Goal: Find specific page/section: Find specific page/section

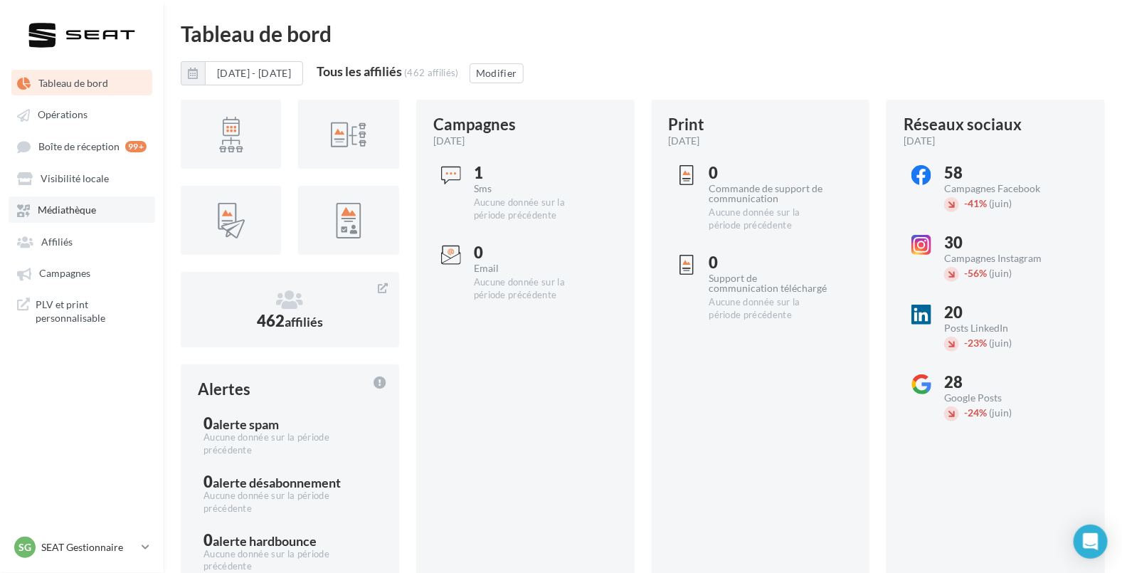
click at [94, 213] on span "Médiathèque" at bounding box center [67, 210] width 58 height 12
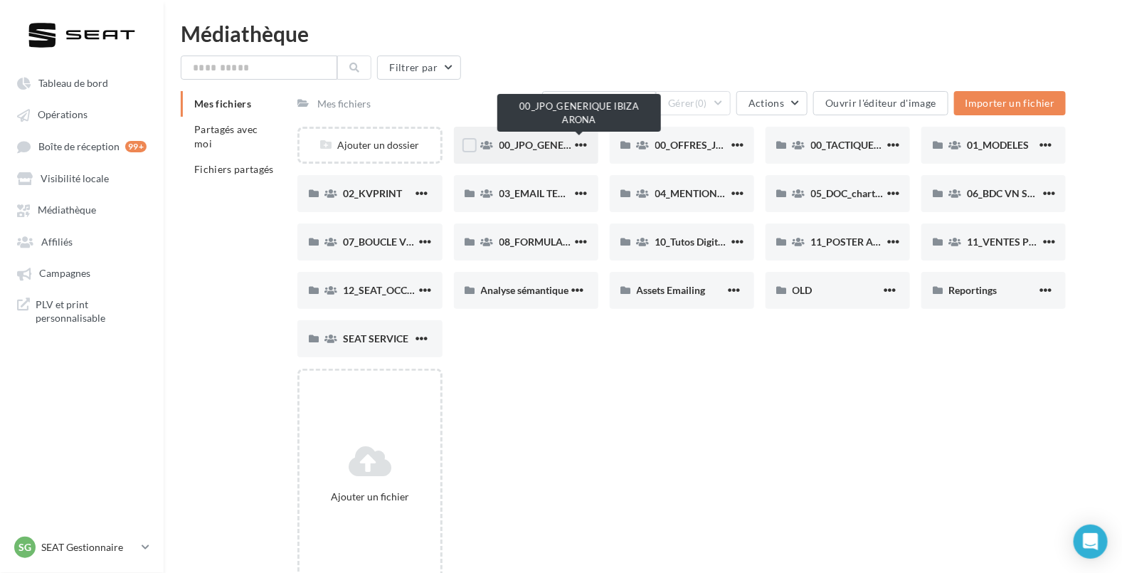
click at [555, 145] on span "00_JPO_GENERIQUE IBIZA ARONA" at bounding box center [579, 145] width 161 height 12
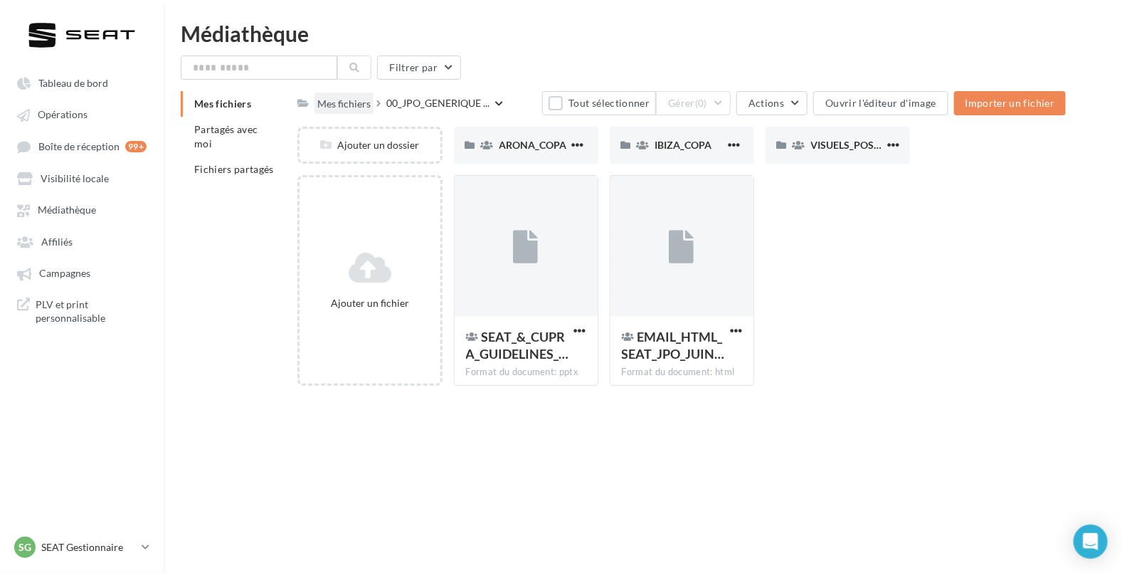
click at [349, 97] on div "Mes fichiers" at bounding box center [343, 104] width 53 height 14
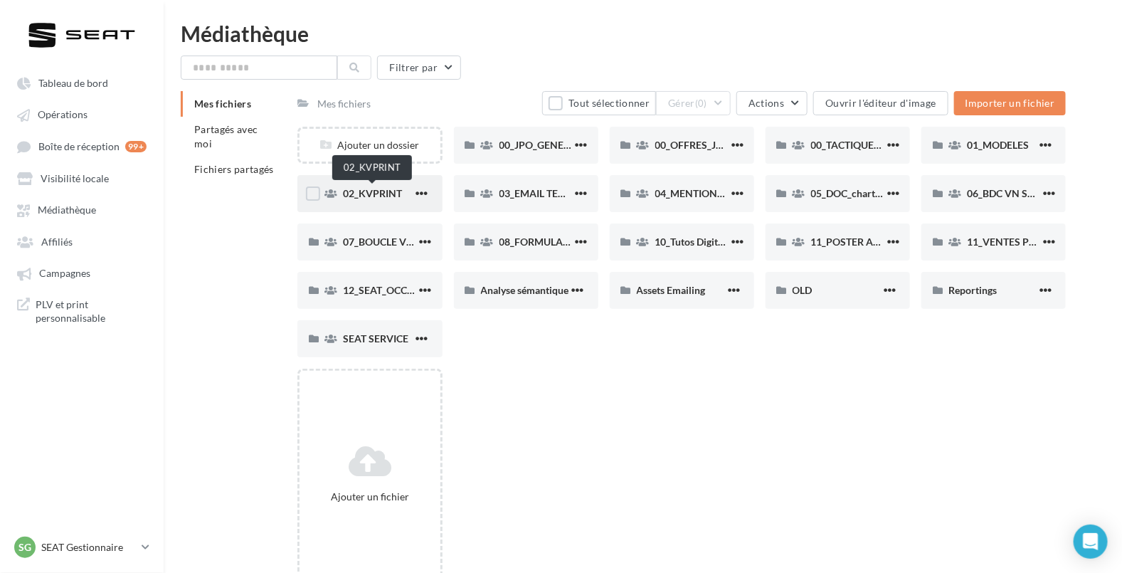
click at [381, 193] on span "02_KVPRINT" at bounding box center [372, 193] width 59 height 12
